Goal: Transaction & Acquisition: Book appointment/travel/reservation

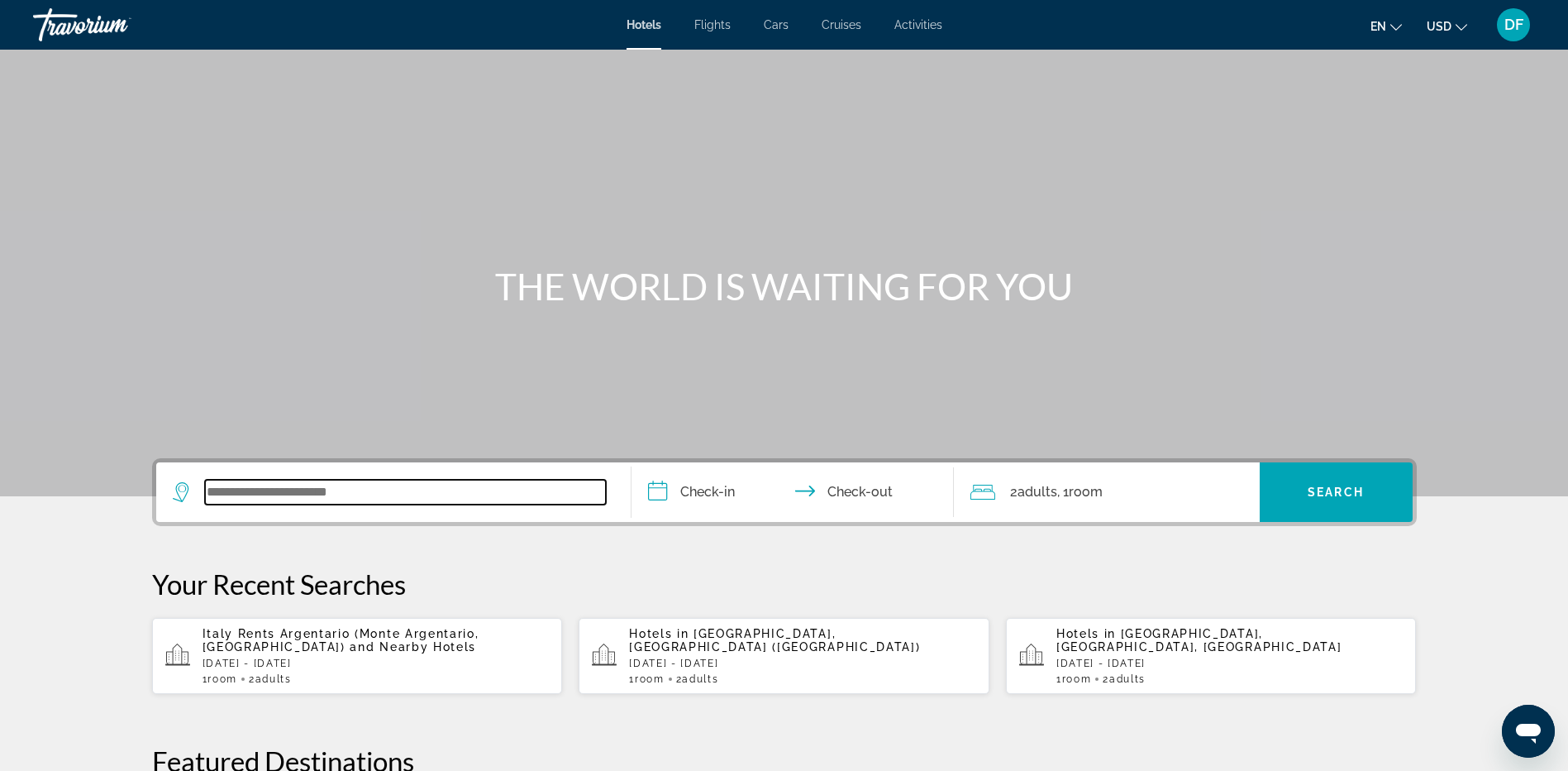
click at [282, 500] on input "Search widget" at bounding box center [405, 492] width 401 height 25
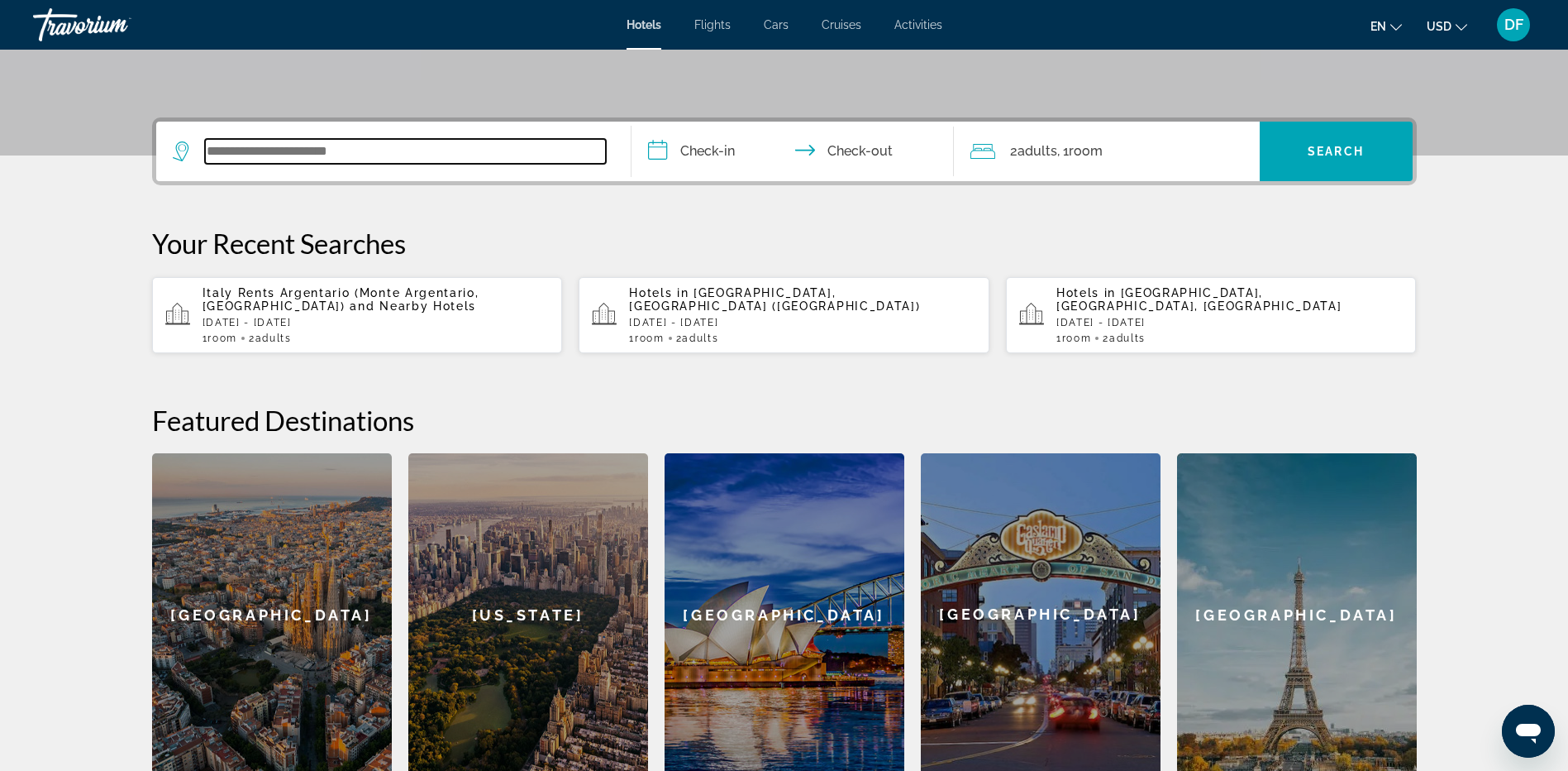
scroll to position [404, 0]
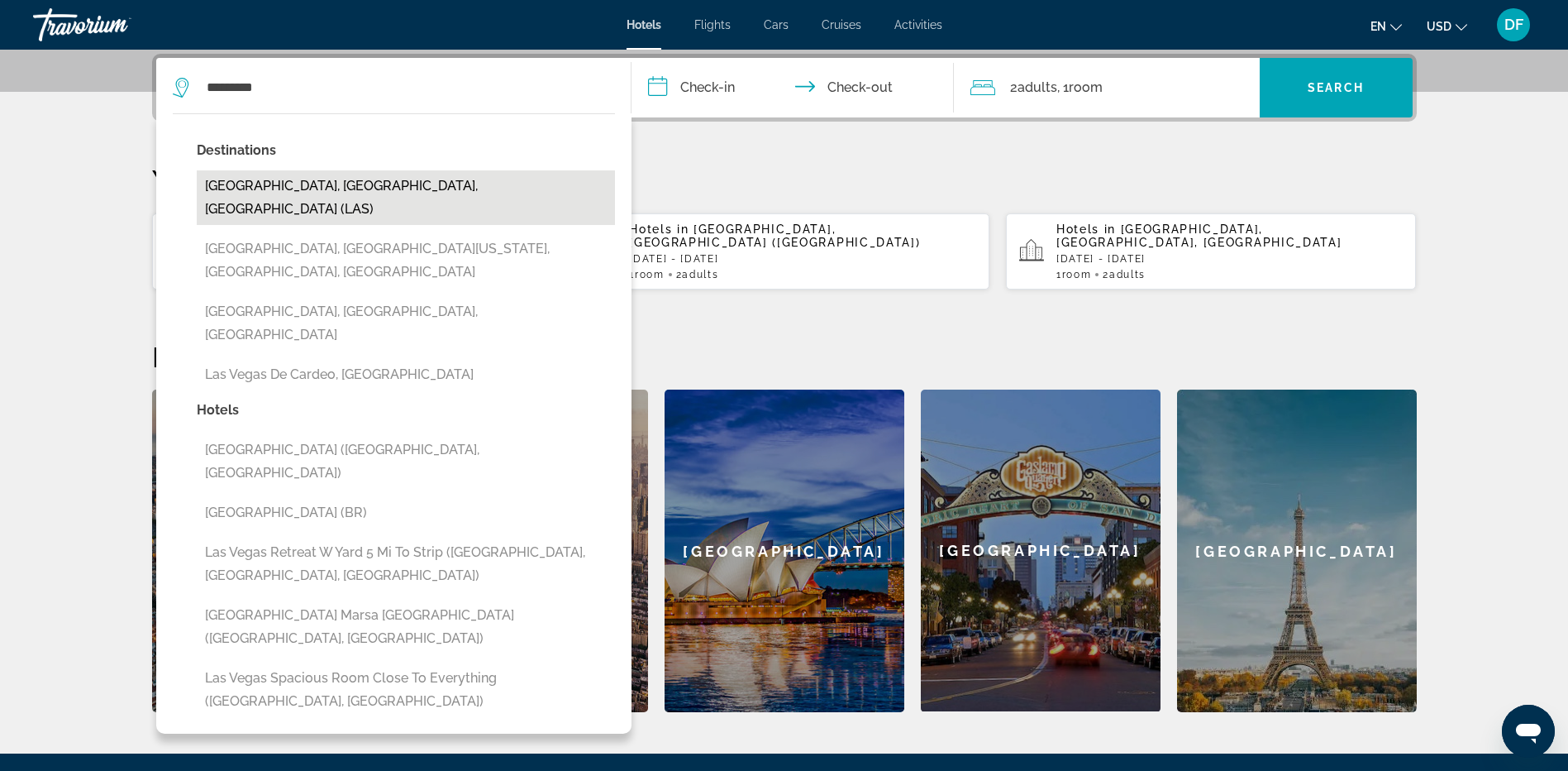
click at [291, 185] on button "[GEOGRAPHIC_DATA], [GEOGRAPHIC_DATA], [GEOGRAPHIC_DATA] (LAS)" at bounding box center [405, 198] width 418 height 54
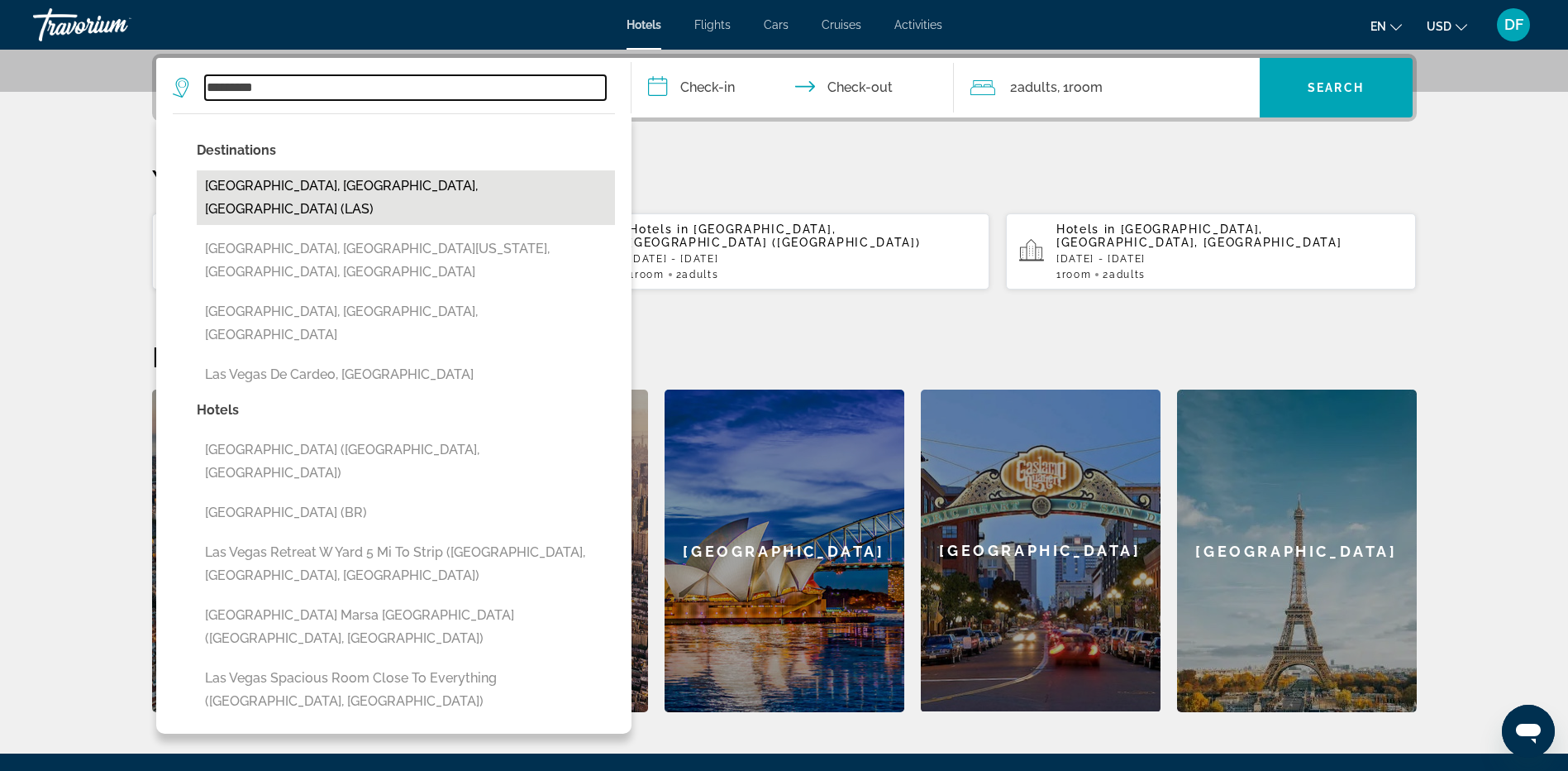
type input "**********"
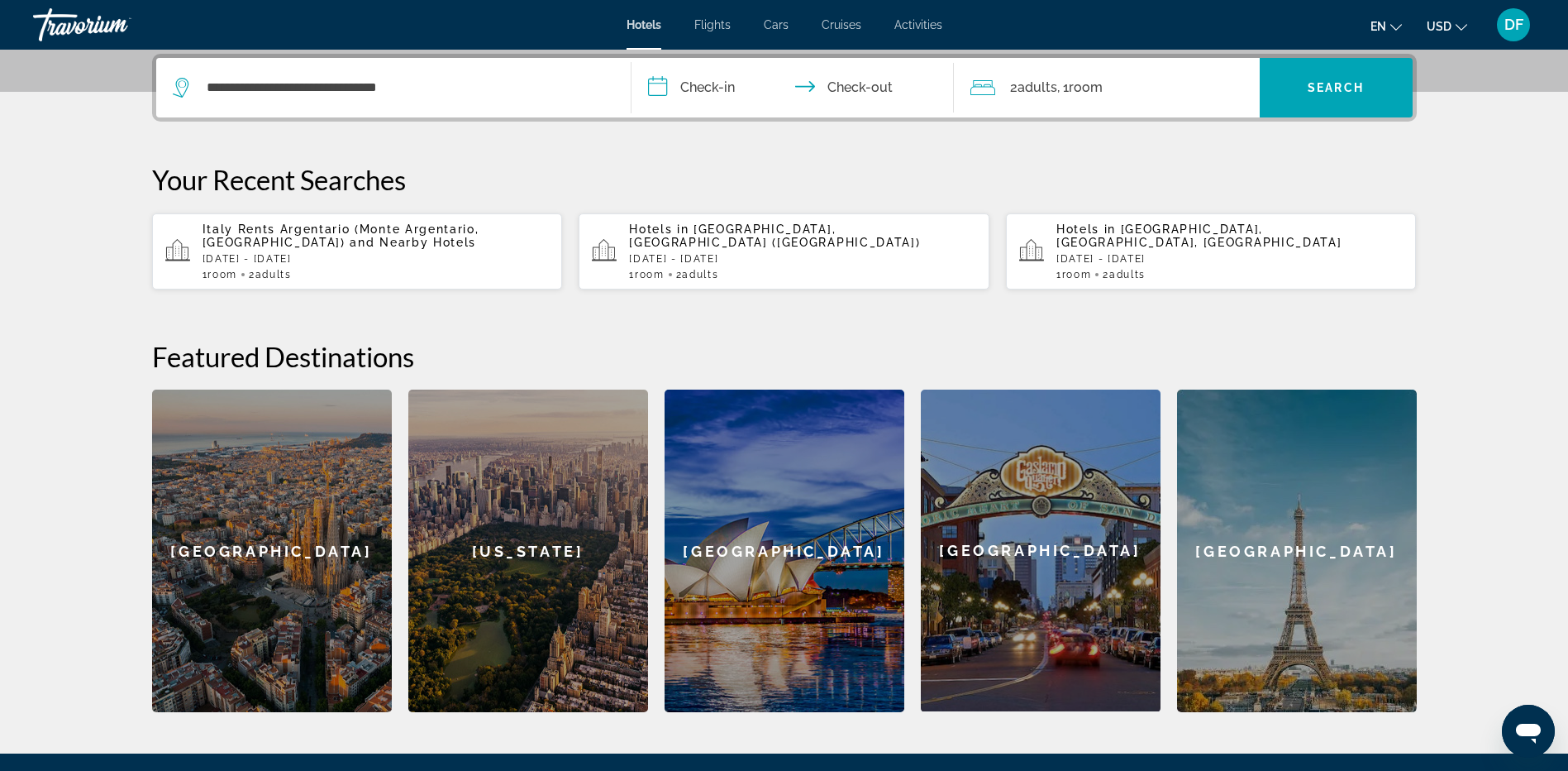
click at [718, 91] on input "**********" at bounding box center [796, 90] width 329 height 65
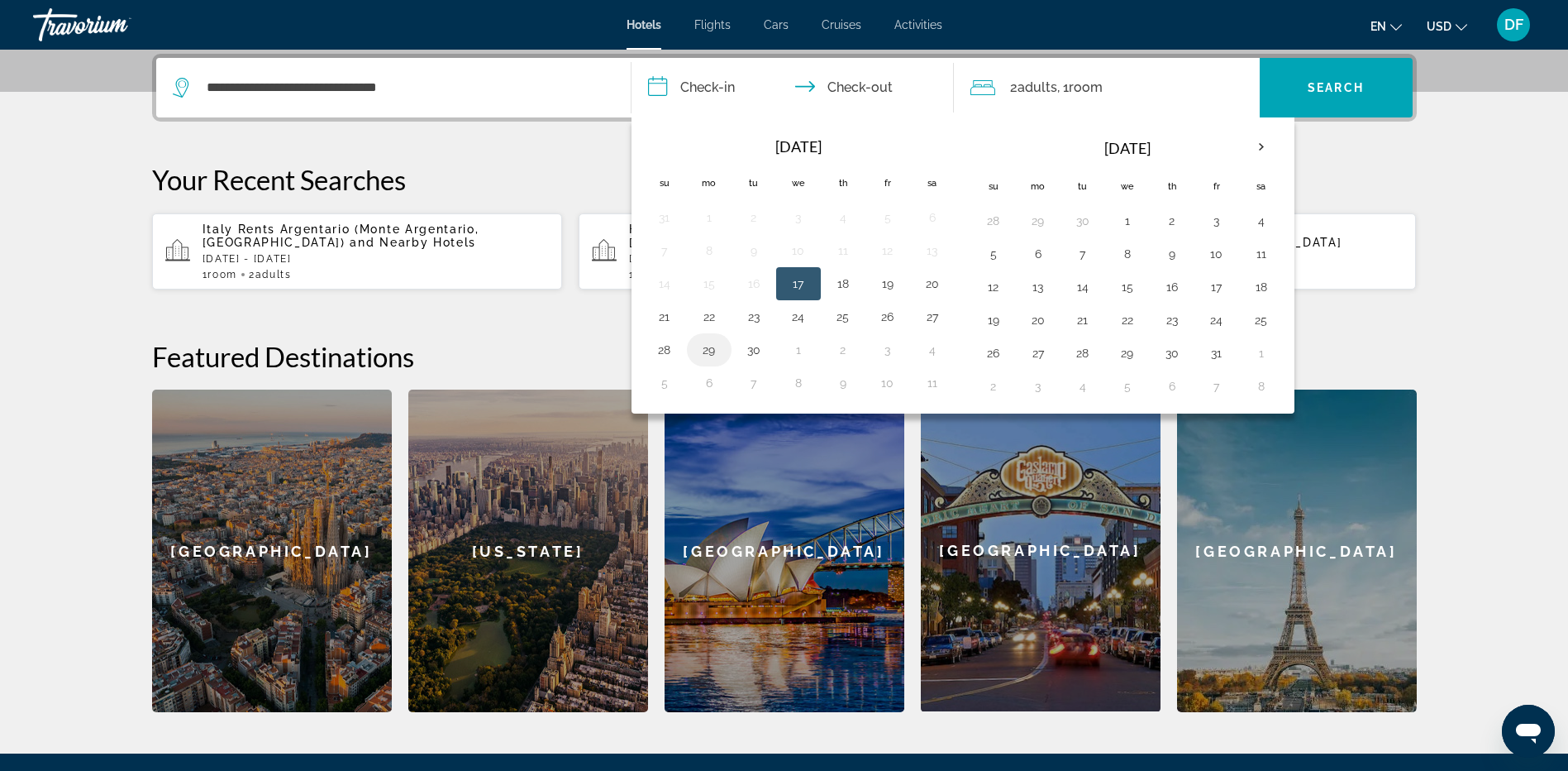
click at [712, 351] on button "29" at bounding box center [709, 349] width 27 height 23
click at [1091, 216] on button "30" at bounding box center [1083, 221] width 27 height 23
type input "**********"
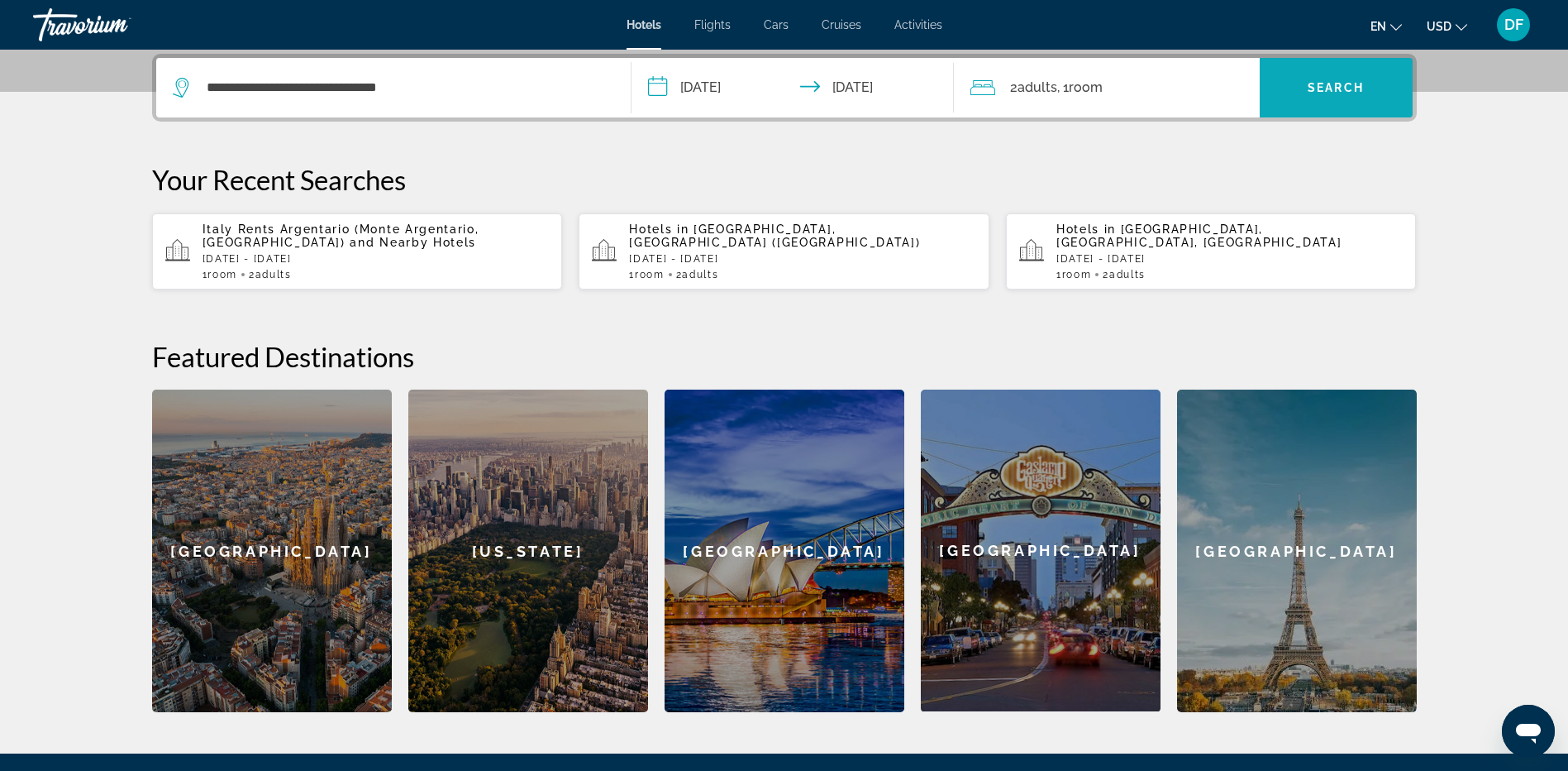
click at [1314, 81] on span "Search" at bounding box center [1335, 88] width 56 height 13
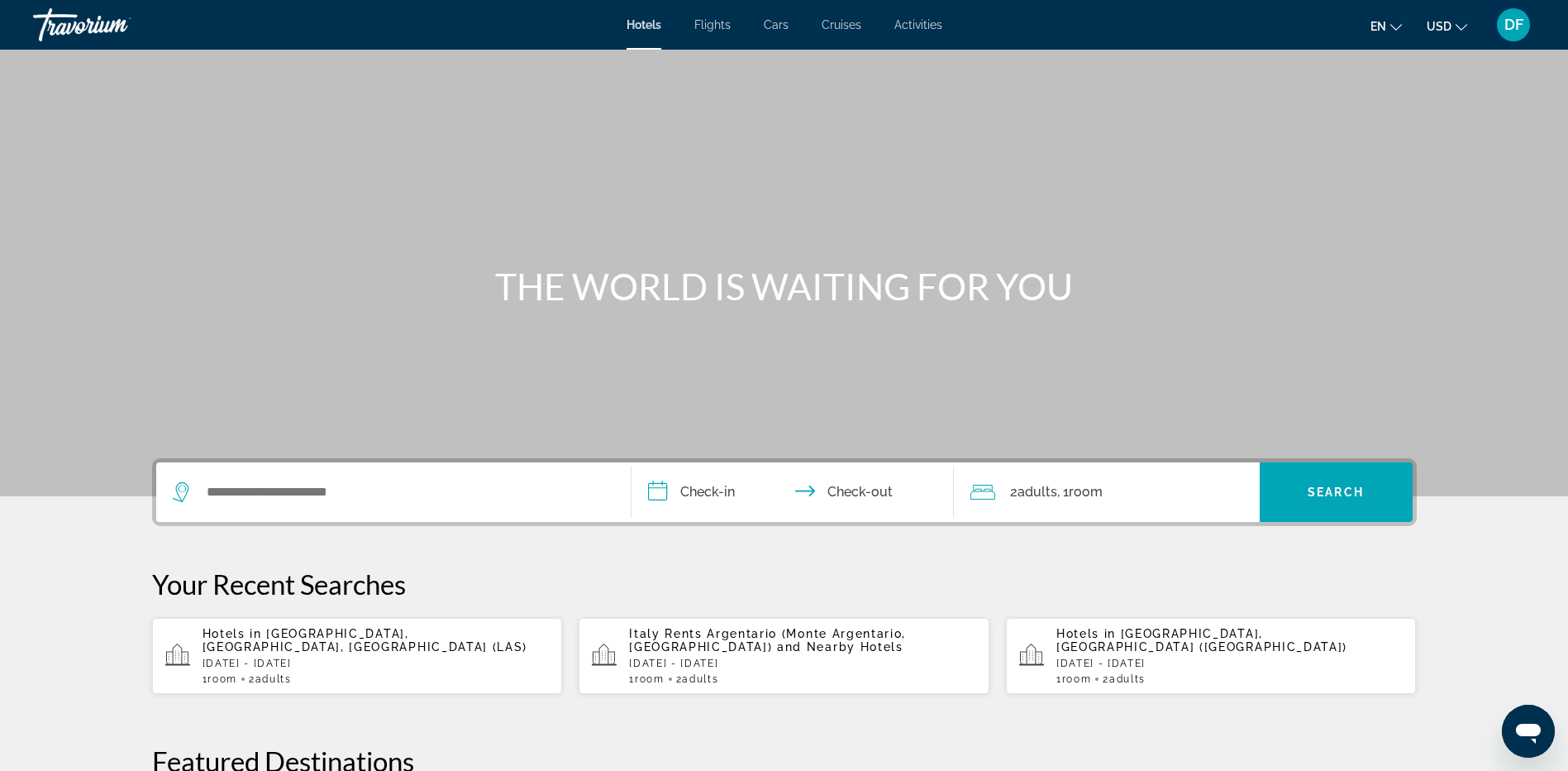
click at [838, 27] on span "Cruises" at bounding box center [841, 25] width 40 height 13
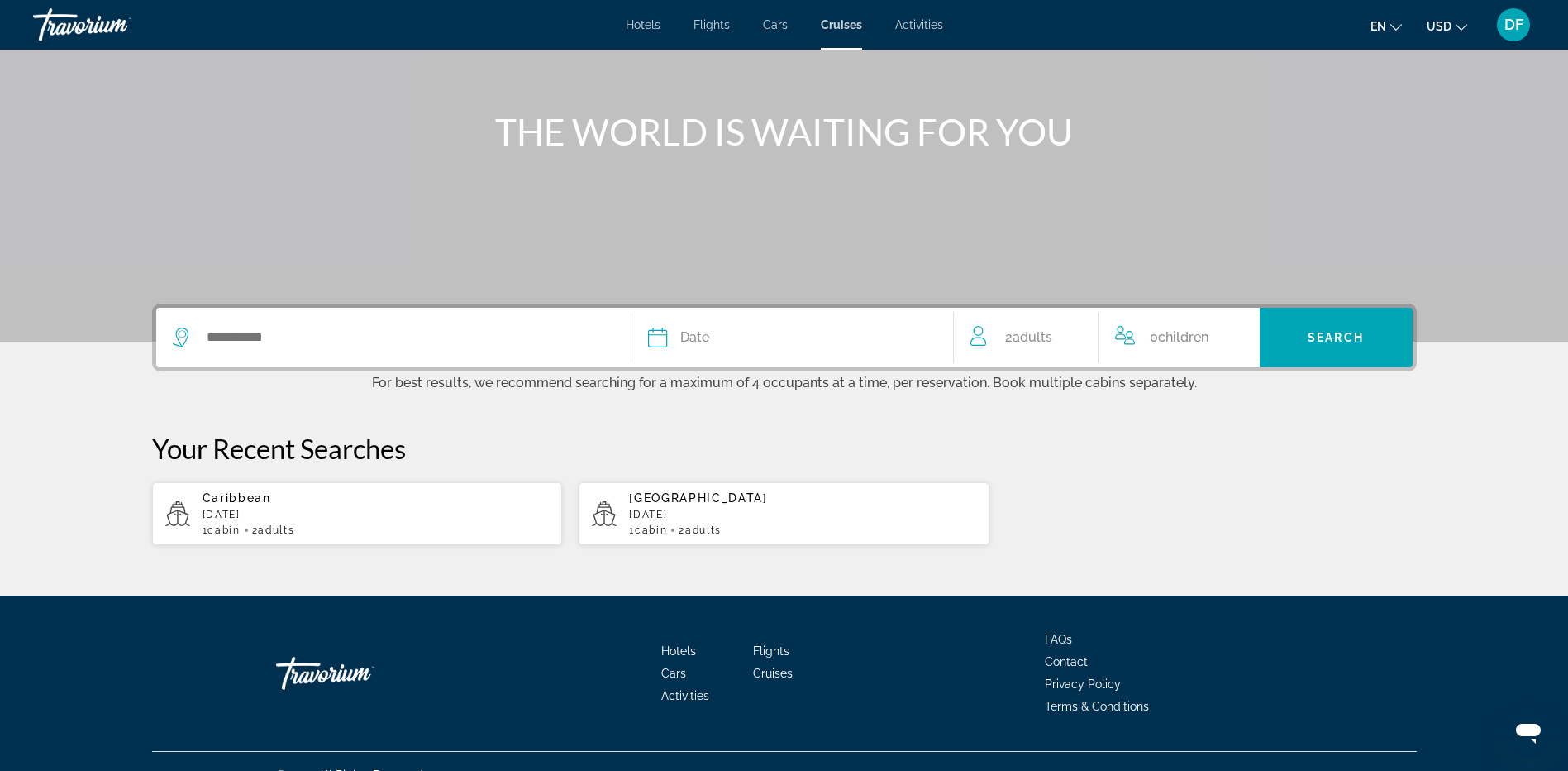
scroll to position [182, 0]
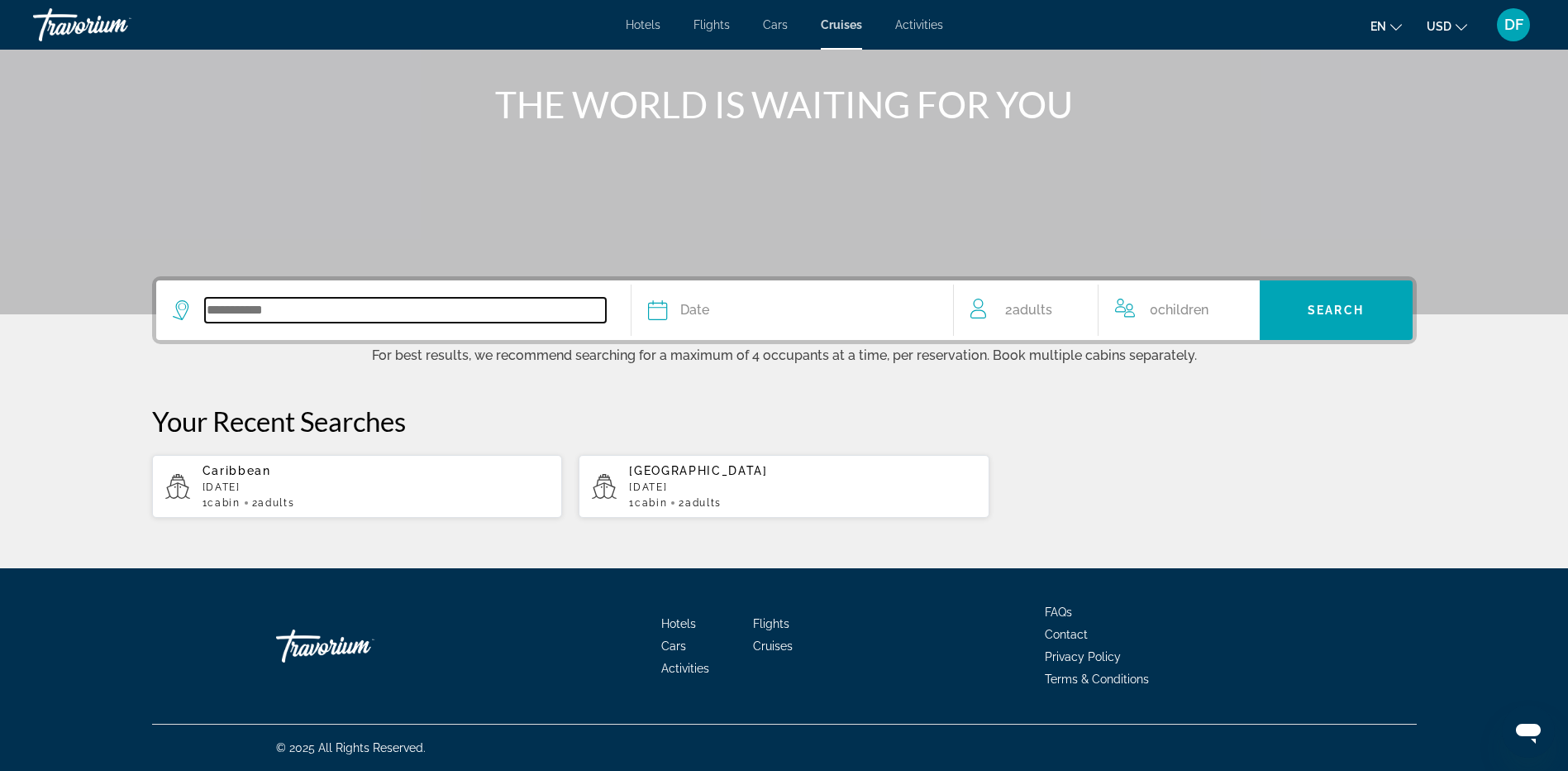
click at [269, 311] on input "Search widget" at bounding box center [405, 309] width 401 height 25
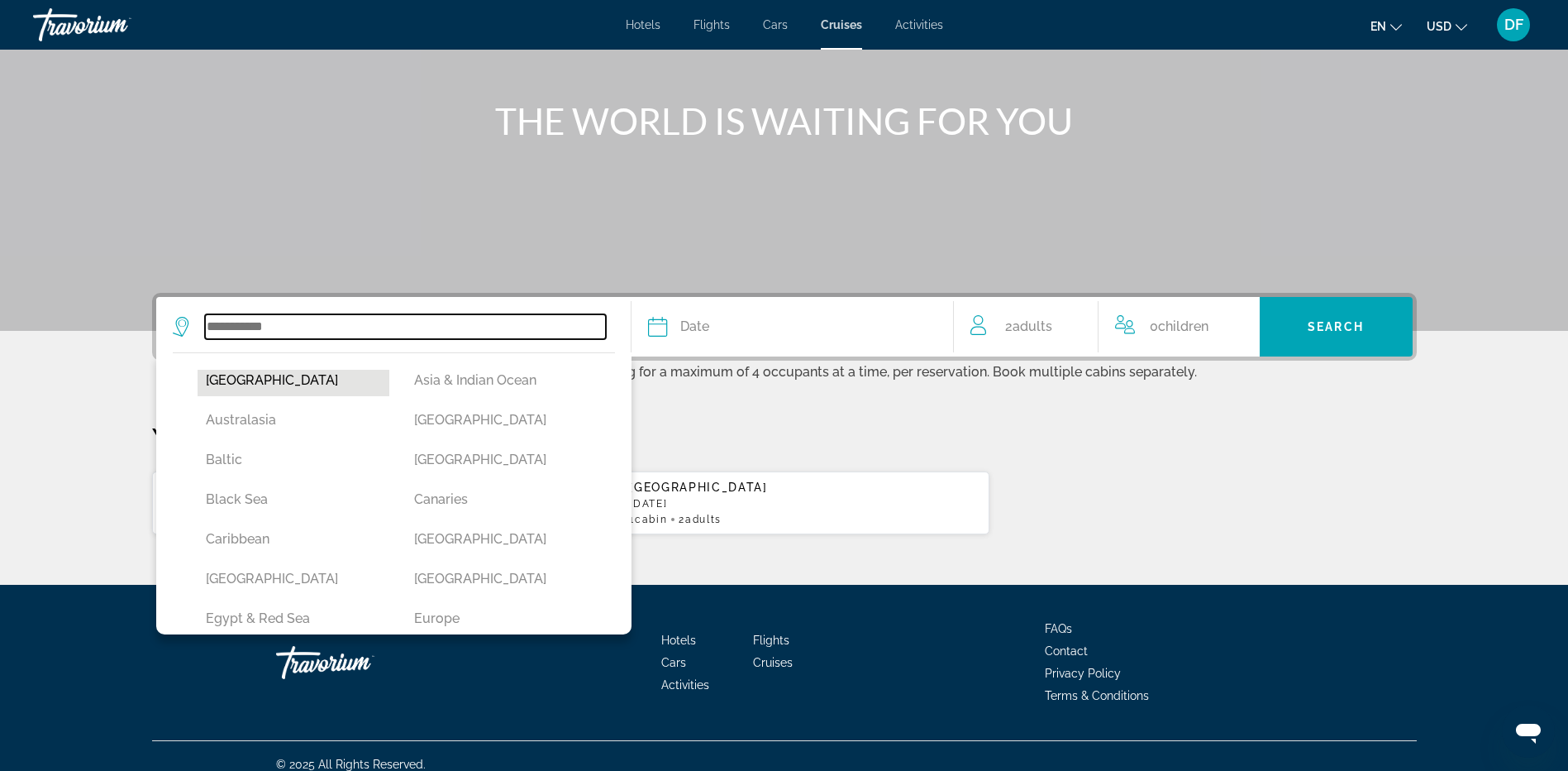
scroll to position [83, 0]
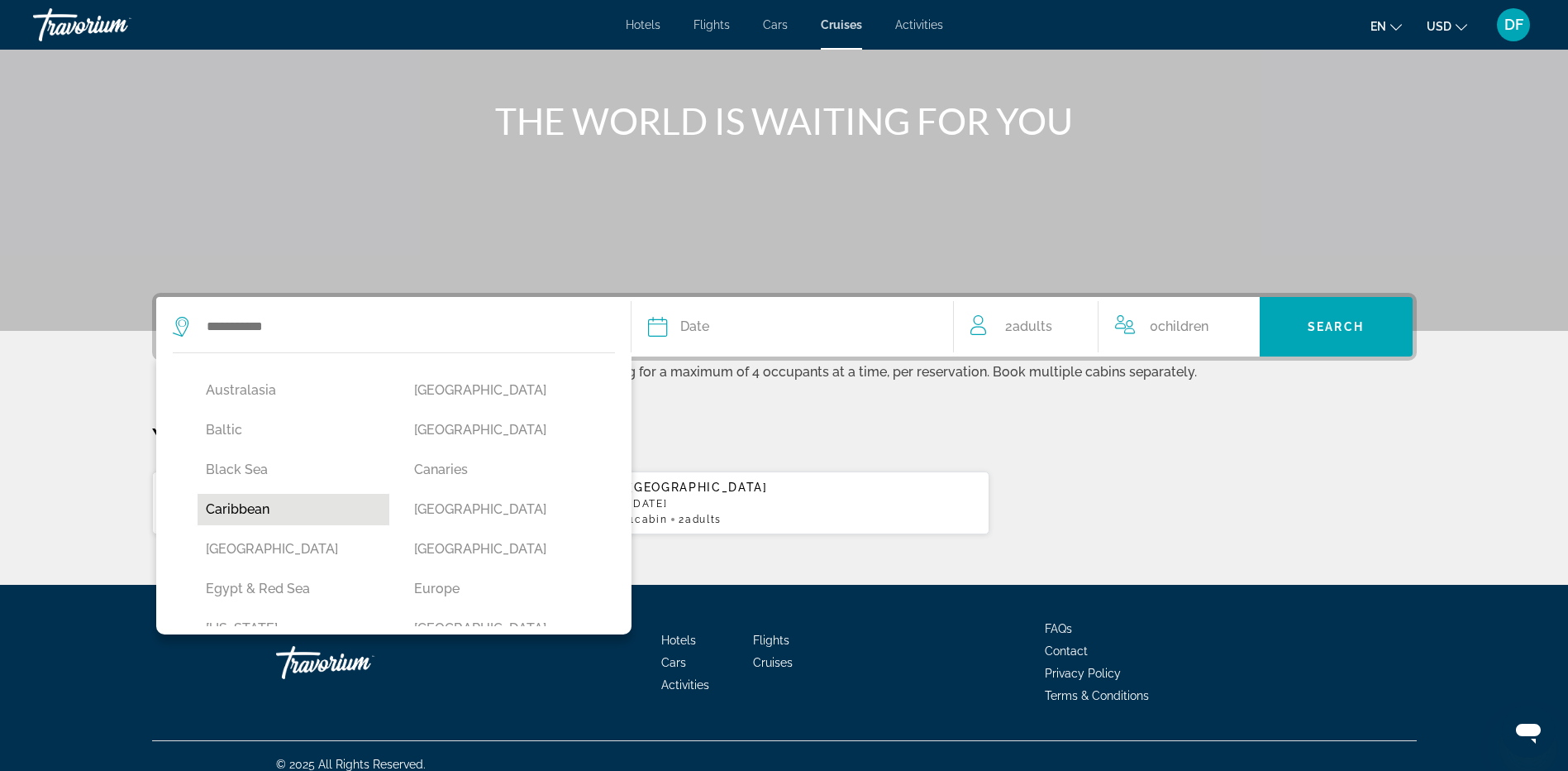
click at [257, 508] on button "Caribbean" at bounding box center [293, 510] width 193 height 31
type input "*********"
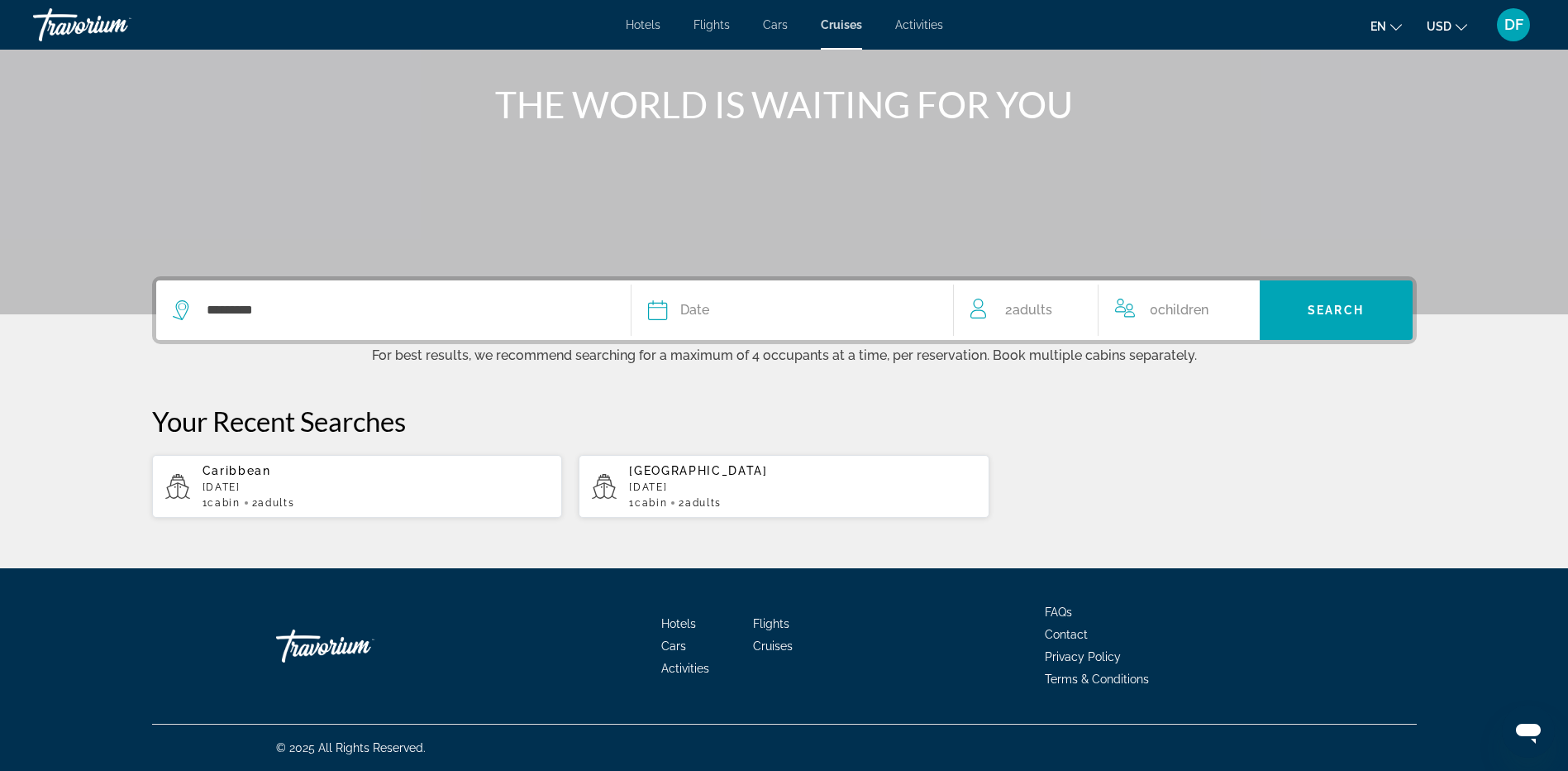
click at [688, 309] on span "Date" at bounding box center [694, 309] width 29 height 23
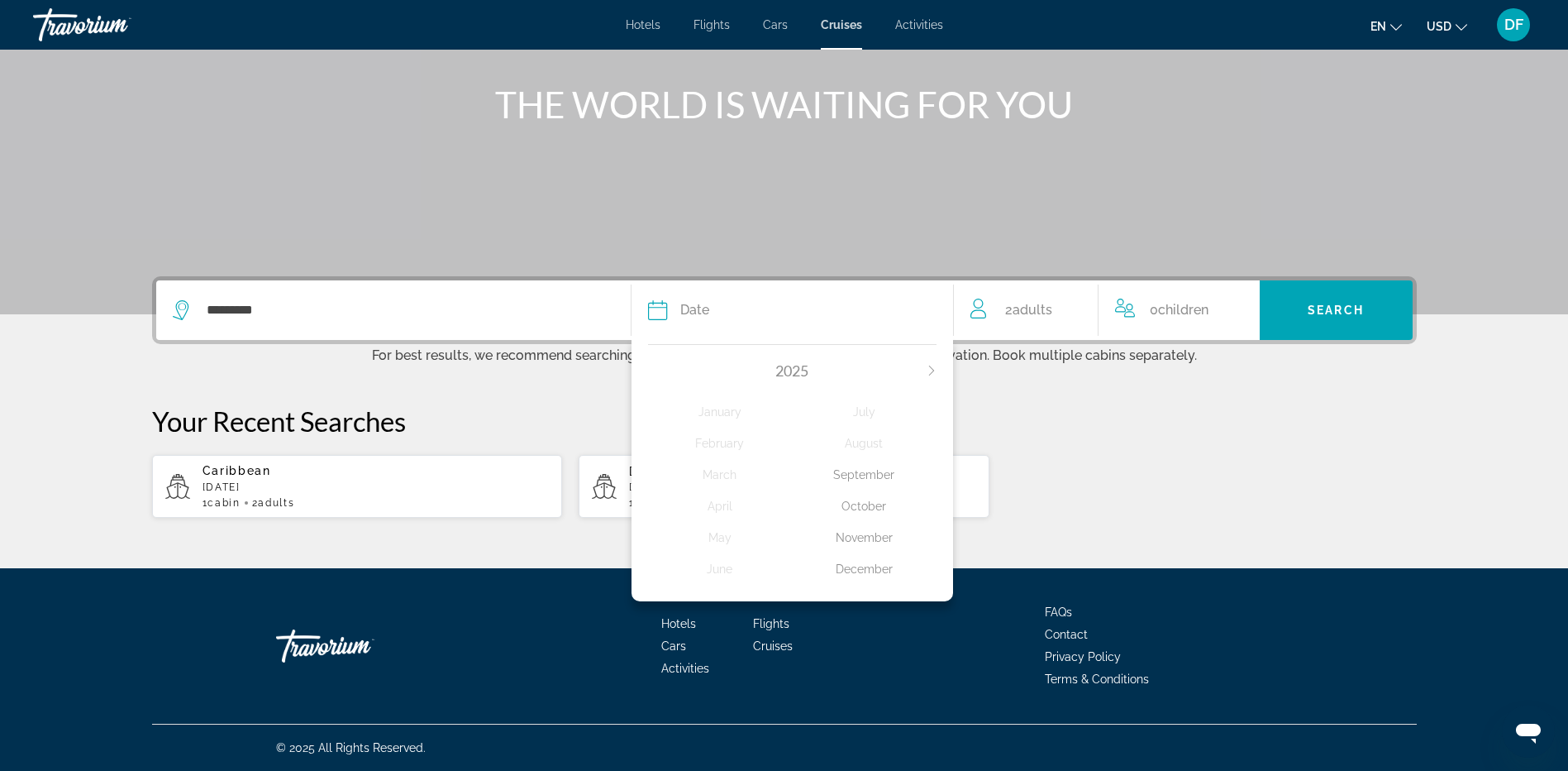
click at [860, 570] on div "December" at bounding box center [864, 569] width 145 height 30
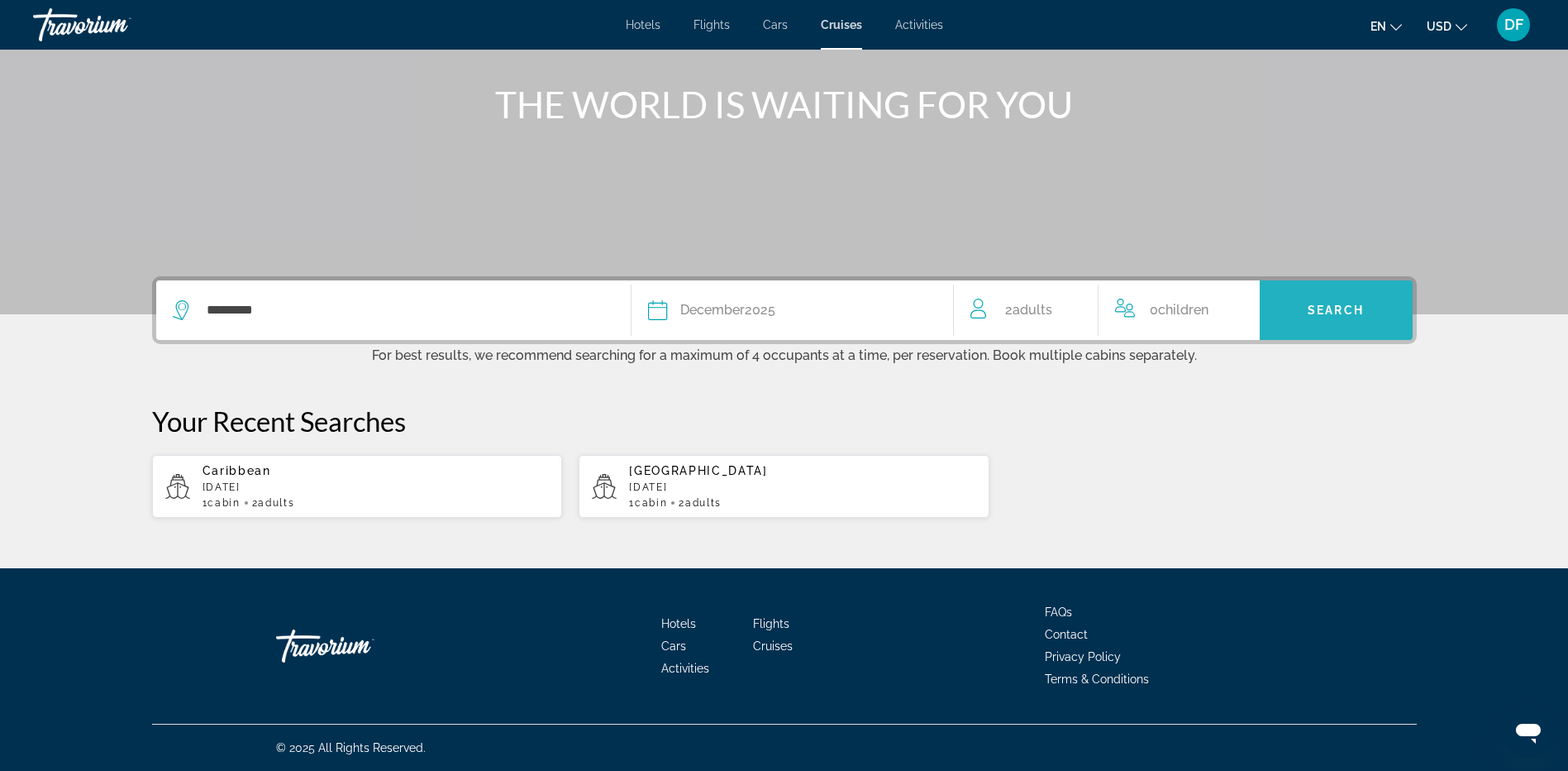
click at [1331, 307] on span "Search" at bounding box center [1335, 310] width 56 height 13
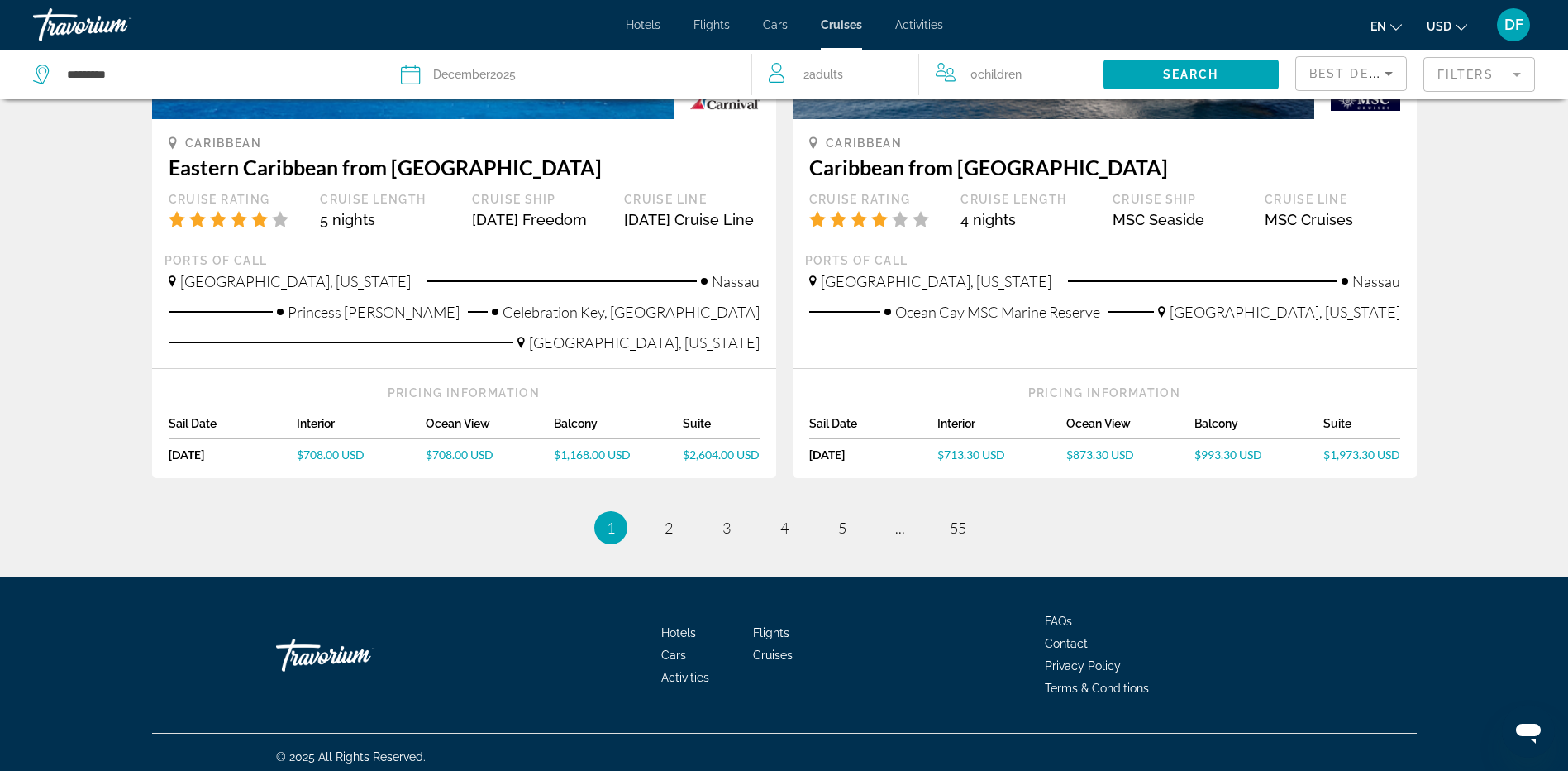
scroll to position [1662, 0]
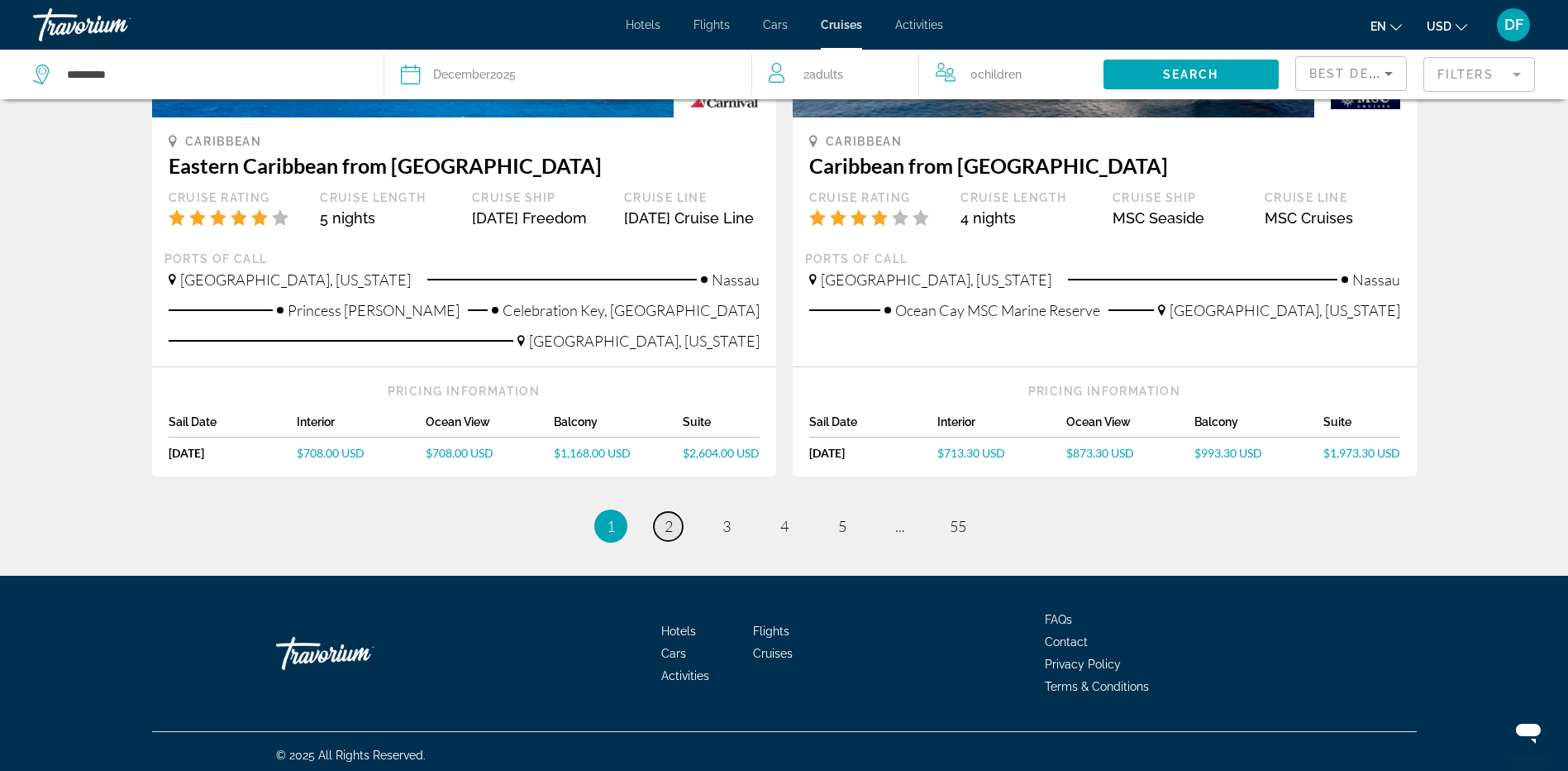
click at [677, 519] on link "page 2" at bounding box center [668, 525] width 29 height 29
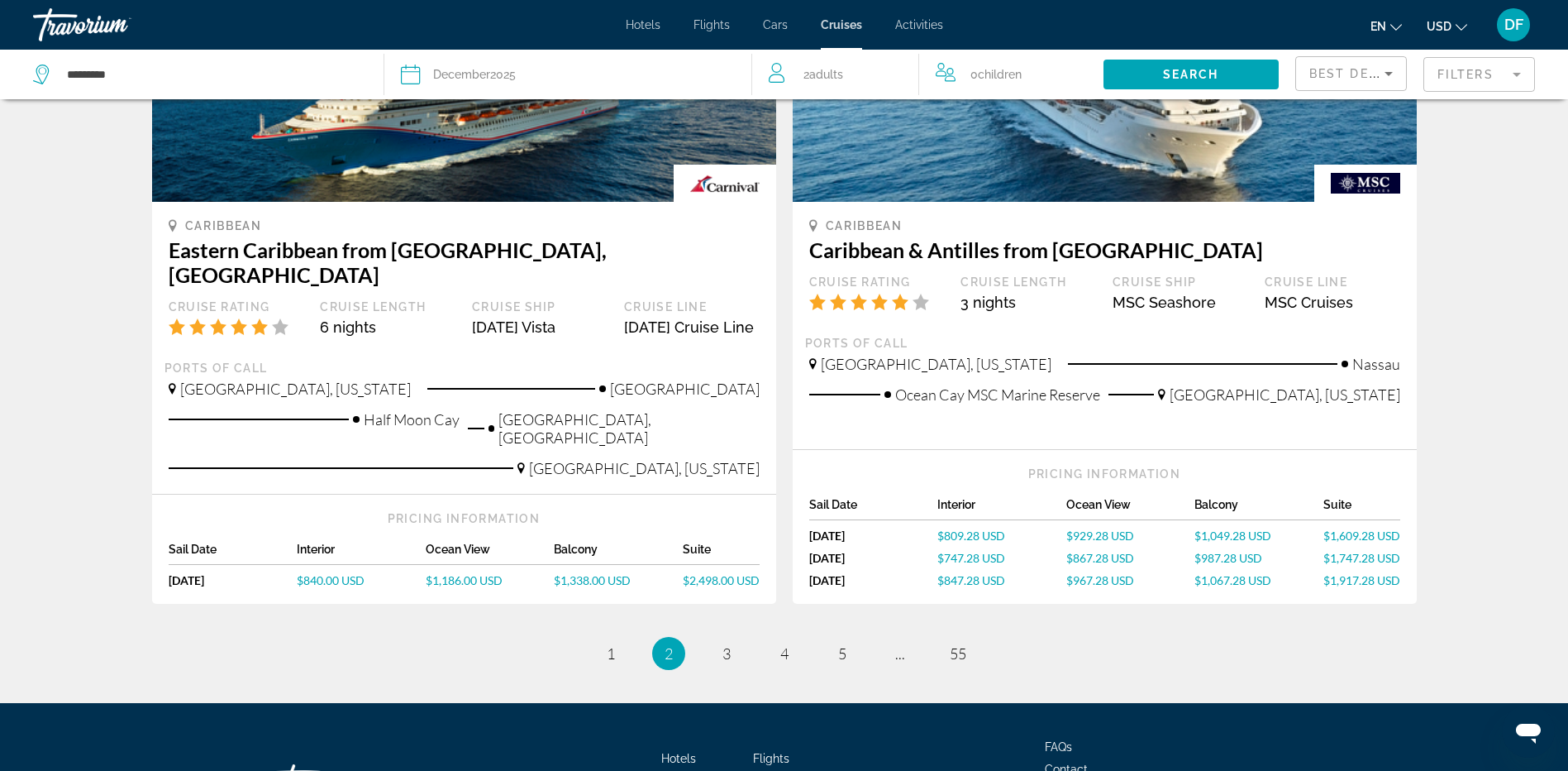
scroll to position [1666, 0]
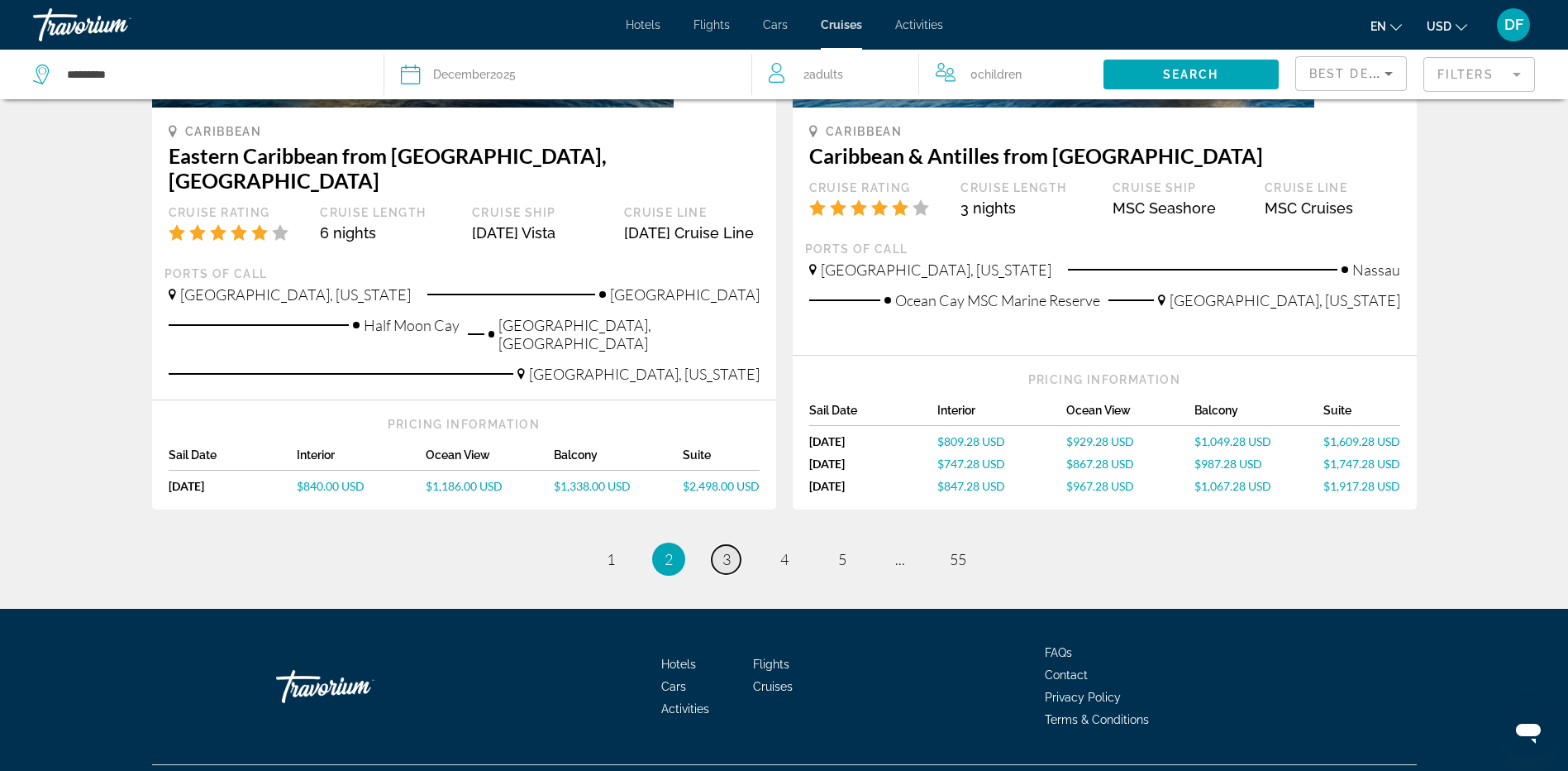
click at [731, 545] on link "page 3" at bounding box center [725, 559] width 29 height 29
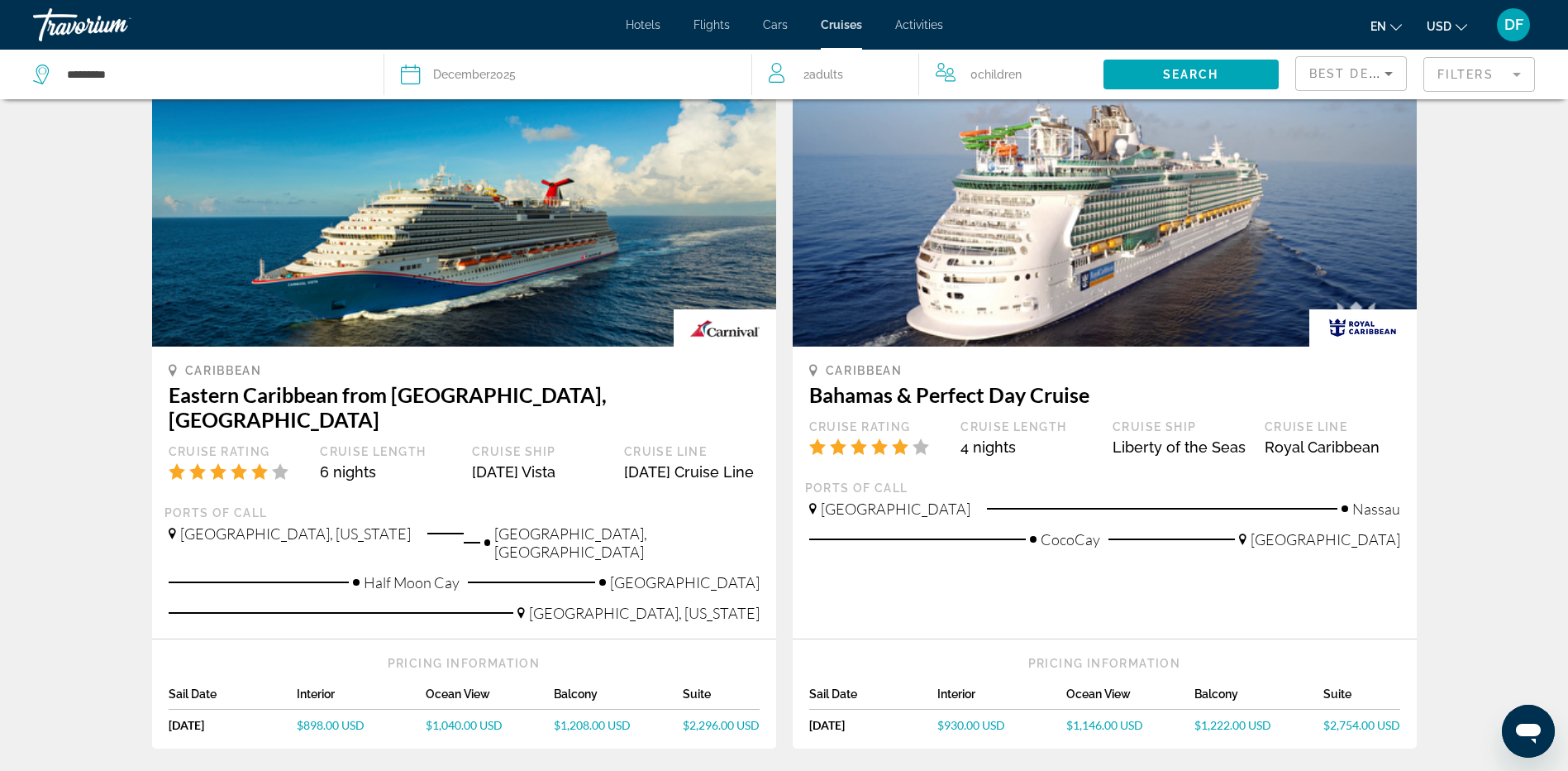
scroll to position [744, 0]
